Goal: Check status: Check status

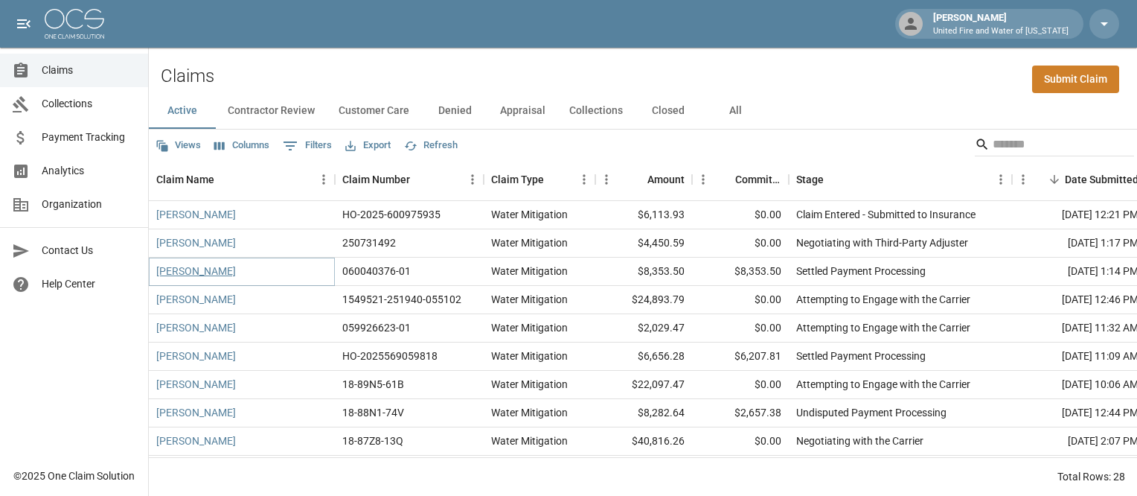
click at [211, 275] on link "Gloria Richter" at bounding box center [196, 270] width 80 height 15
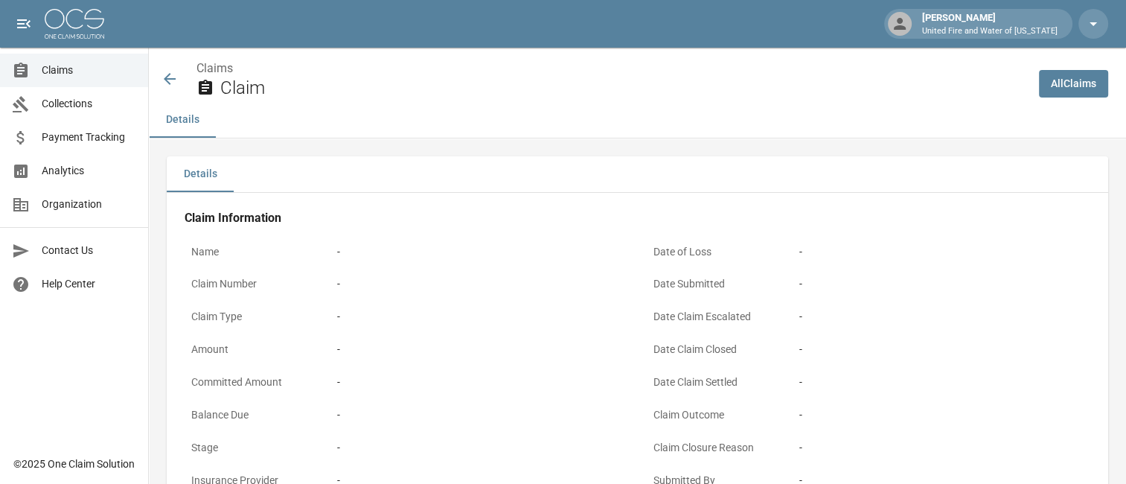
click at [200, 129] on button "Details" at bounding box center [182, 120] width 67 height 36
click at [180, 134] on button "Details" at bounding box center [182, 120] width 67 height 36
click at [192, 118] on button "Details" at bounding box center [182, 120] width 67 height 36
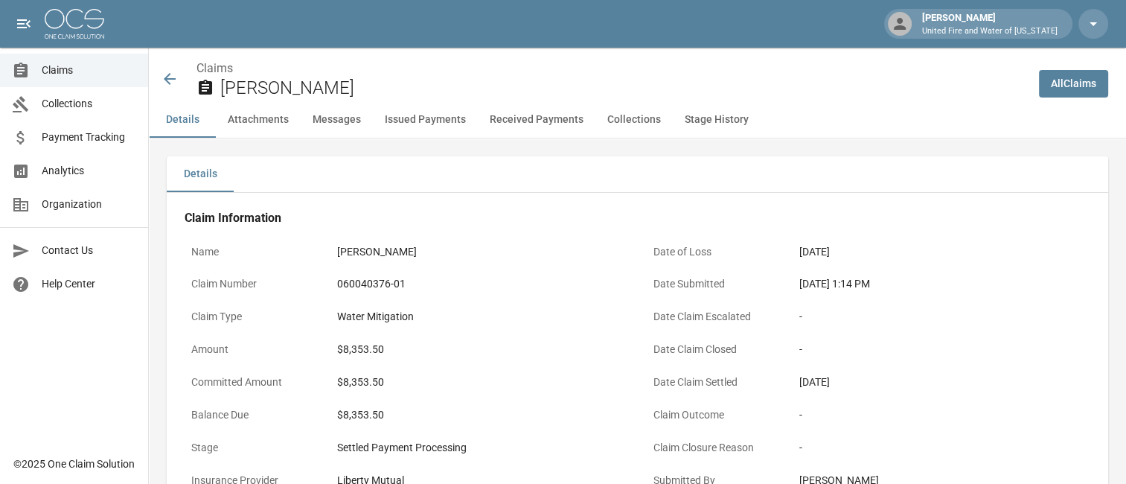
click at [173, 79] on icon at bounding box center [170, 79] width 12 height 12
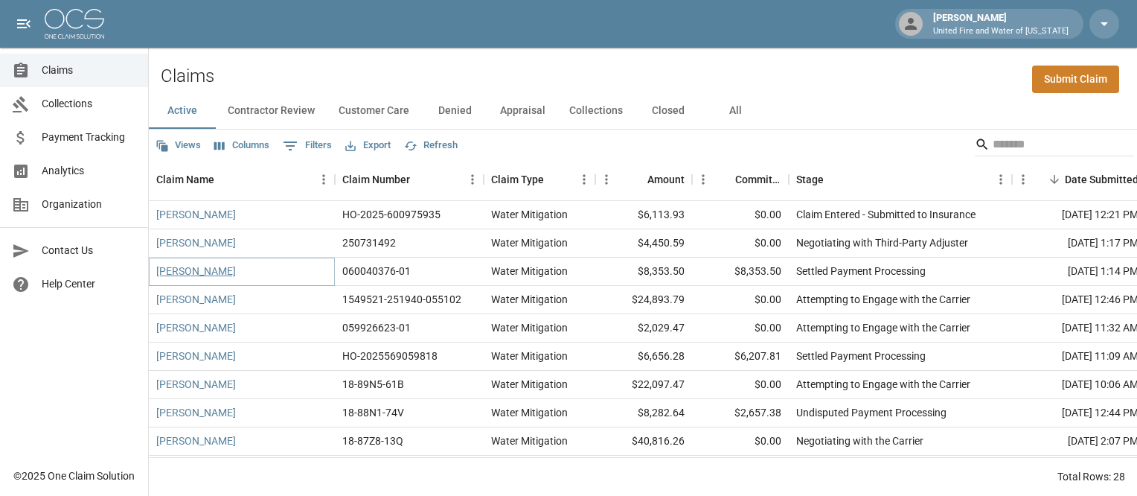
click at [171, 277] on link "Gloria Richter" at bounding box center [196, 270] width 80 height 15
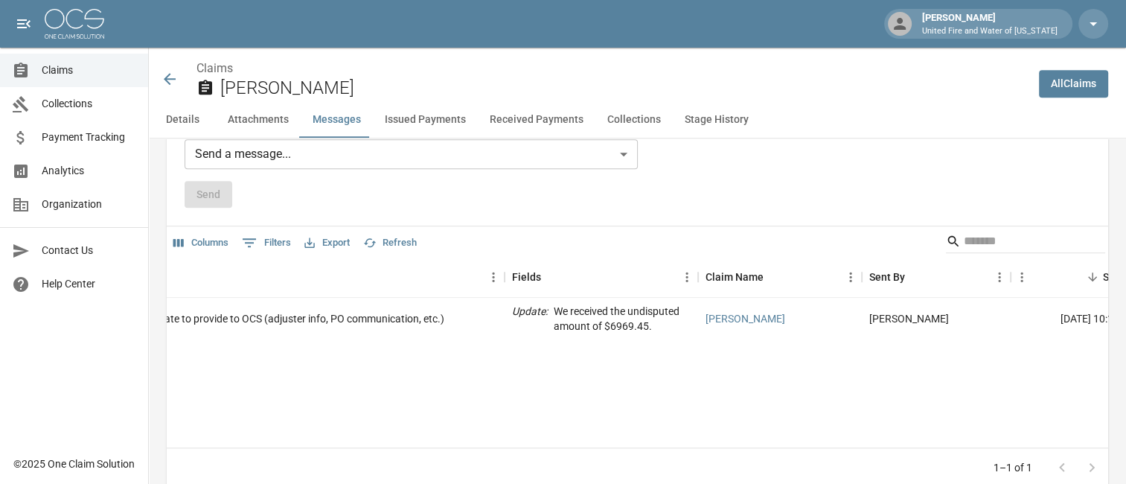
scroll to position [0, 97]
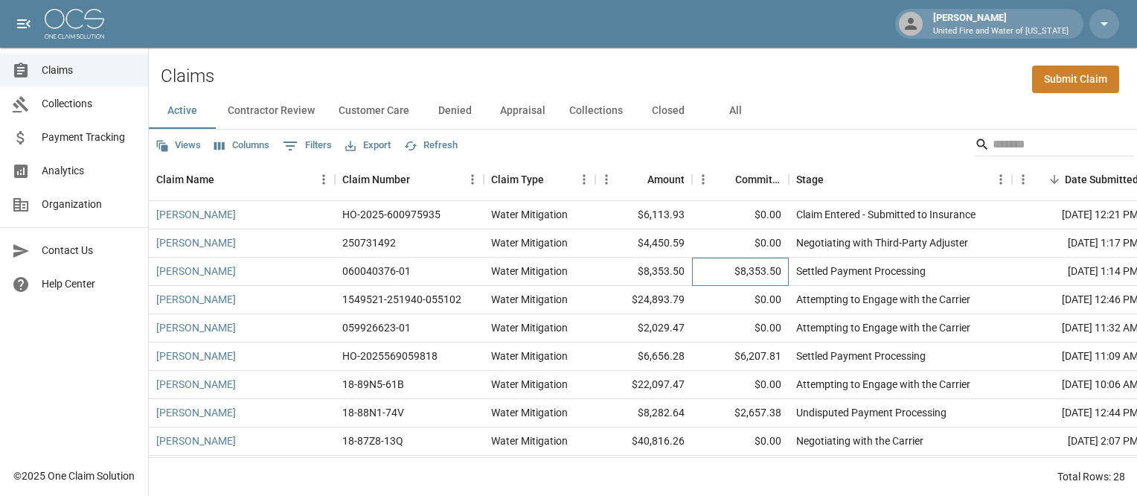
click at [763, 266] on div "$8,353.50" at bounding box center [740, 271] width 97 height 28
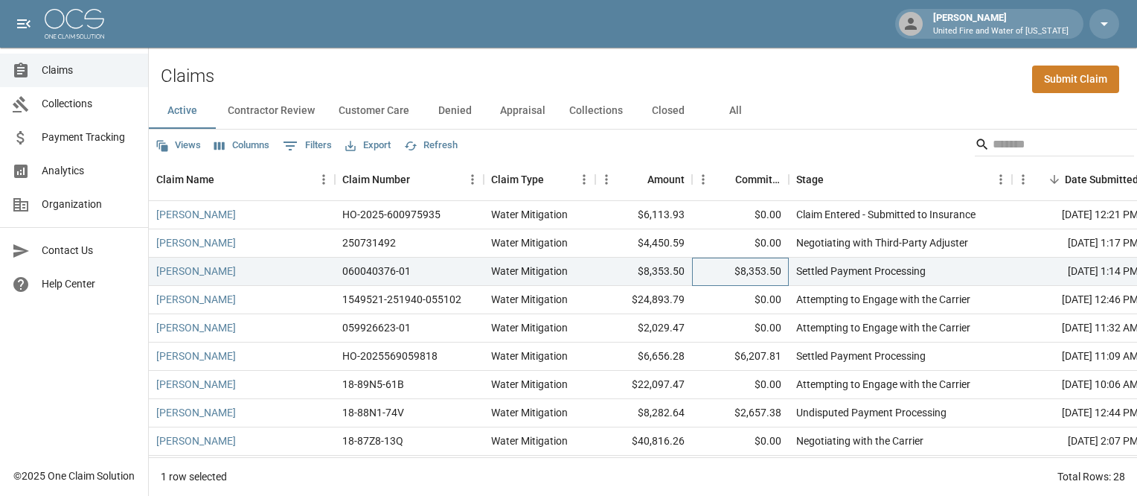
click at [763, 266] on div "$8,353.50" at bounding box center [740, 271] width 97 height 28
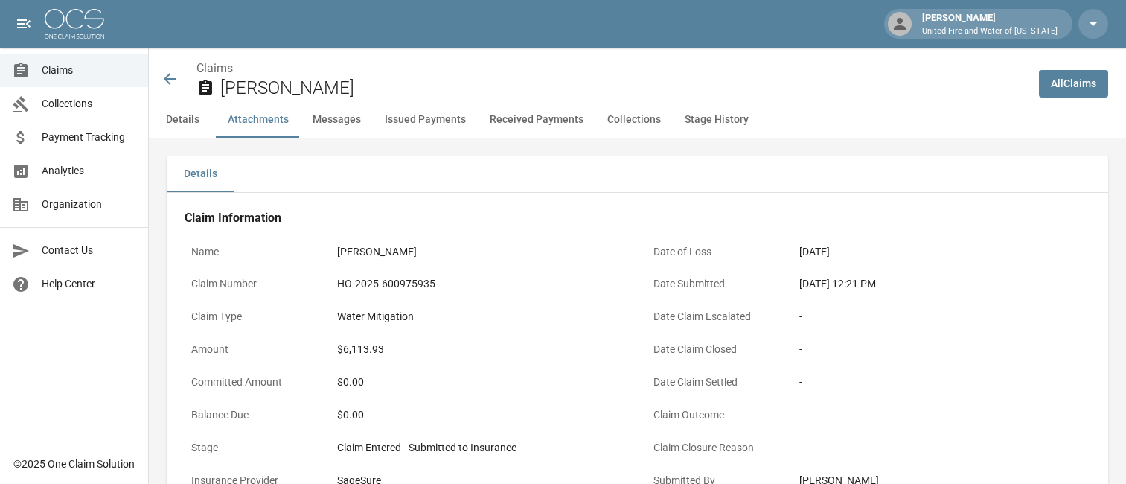
scroll to position [893, 0]
